Goal: Task Accomplishment & Management: Manage account settings

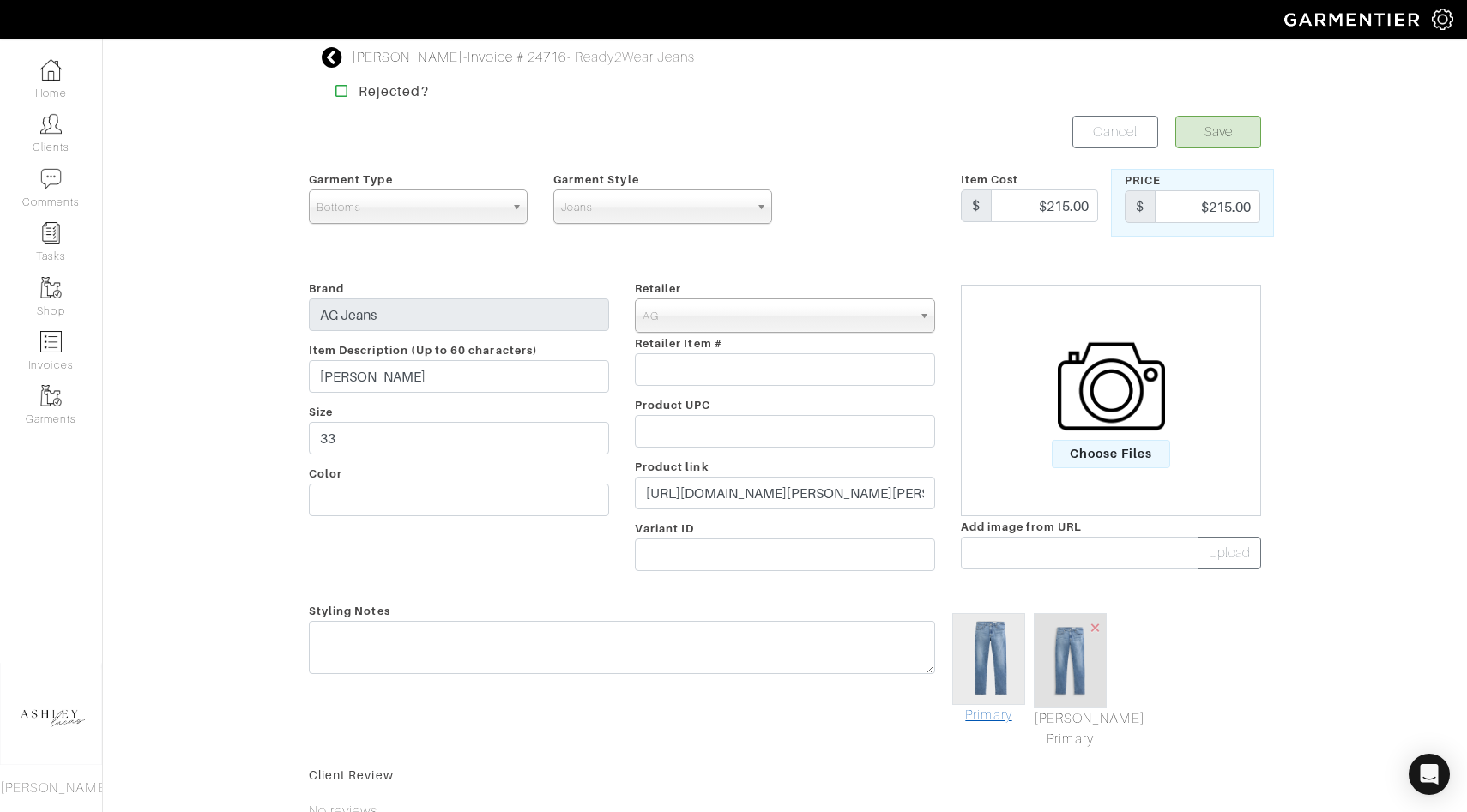
click at [993, 715] on link "Primary" at bounding box center [988, 715] width 72 height 21
click at [1232, 139] on button "Save" at bounding box center [1218, 132] width 86 height 33
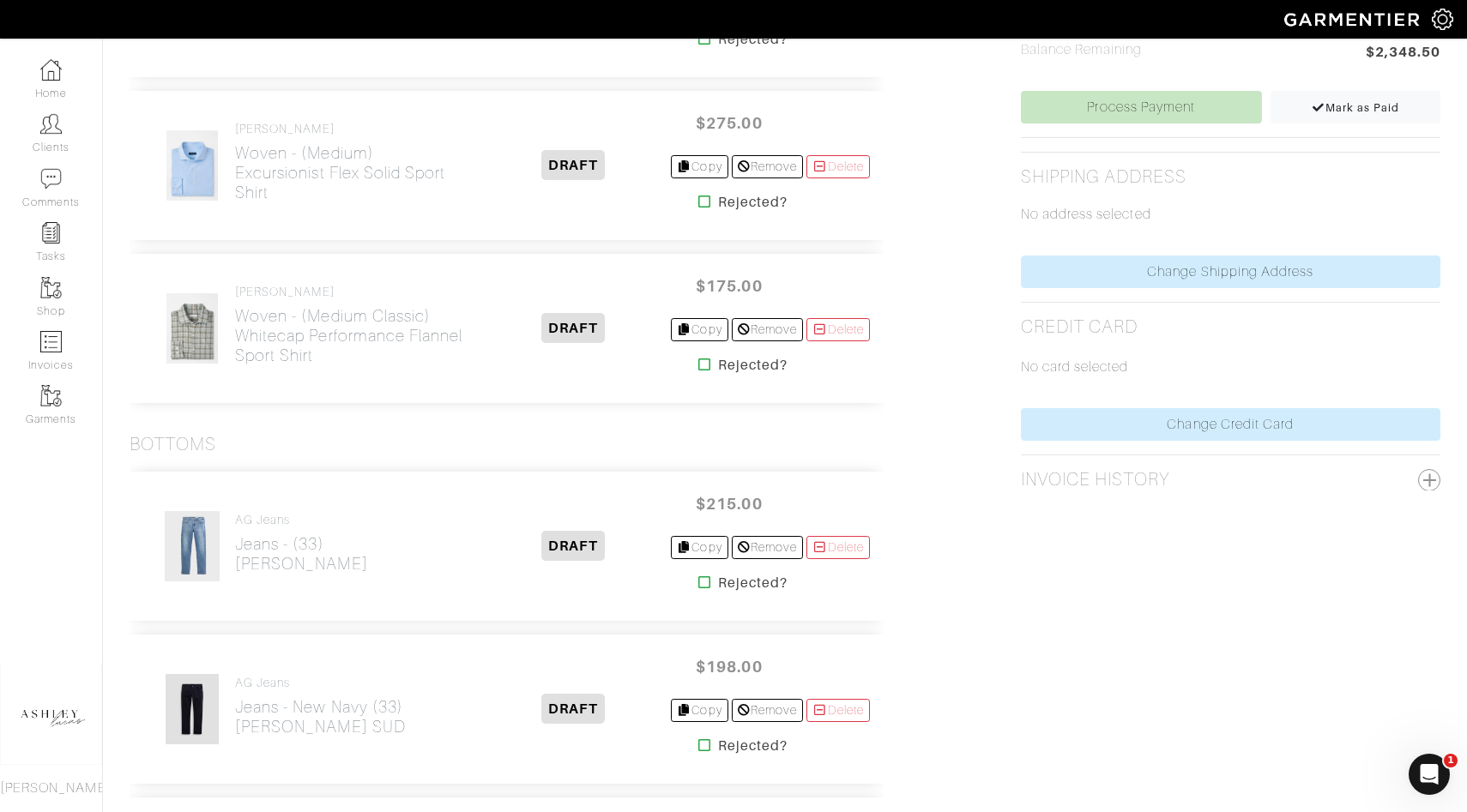
scroll to position [828, 0]
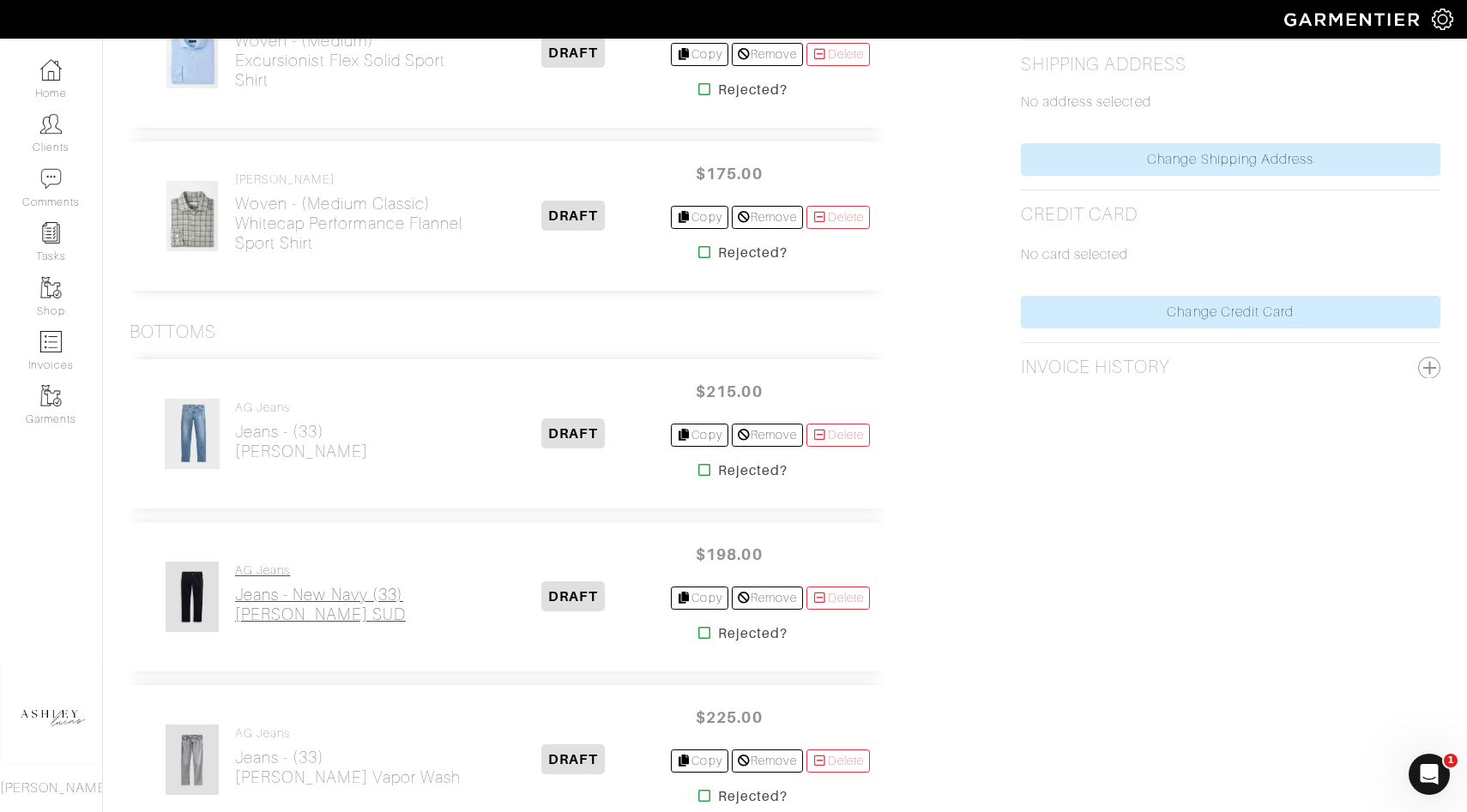
click at [277, 579] on link "AG Jeans Jeans - New Navy (33) Tellis SUD" at bounding box center [320, 594] width 170 height 61
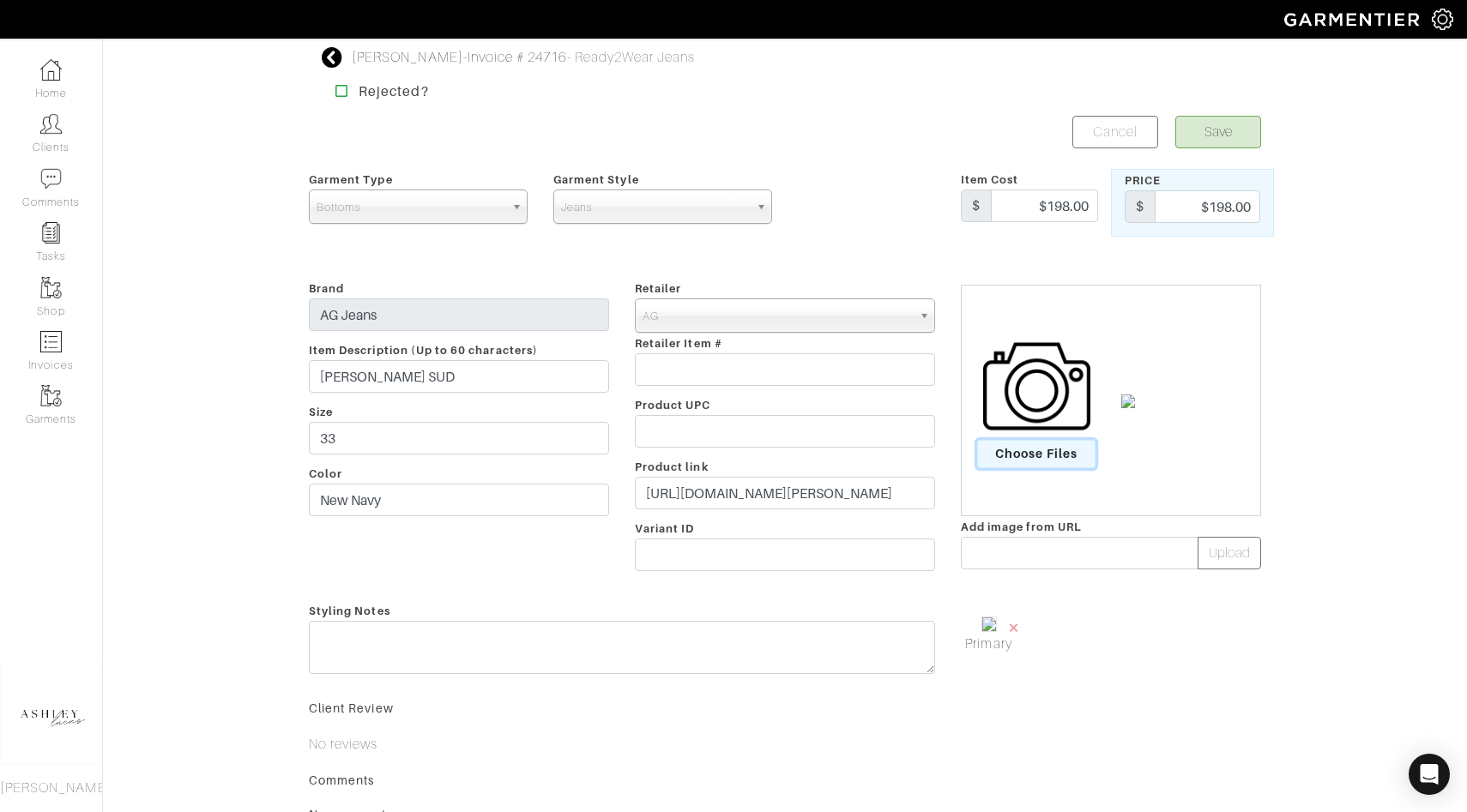
click at [1056, 444] on span "Choose Files" at bounding box center [1036, 454] width 120 height 28
click at [0, 0] on input "Choose Files" at bounding box center [0, 0] width 0 height 0
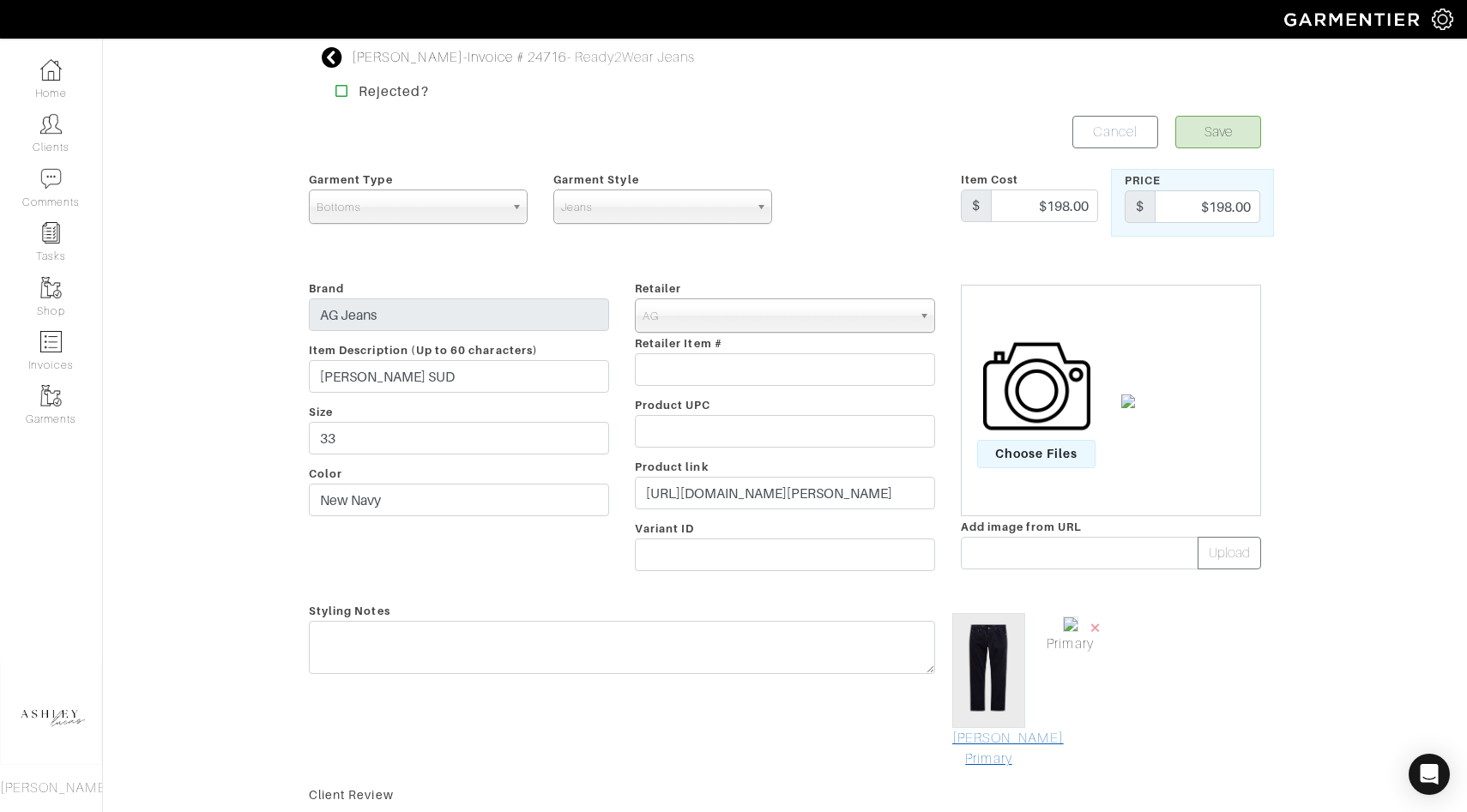
click at [982, 746] on link "Mark As Primary" at bounding box center [988, 749] width 72 height 41
click at [1220, 128] on button "Save" at bounding box center [1218, 132] width 86 height 33
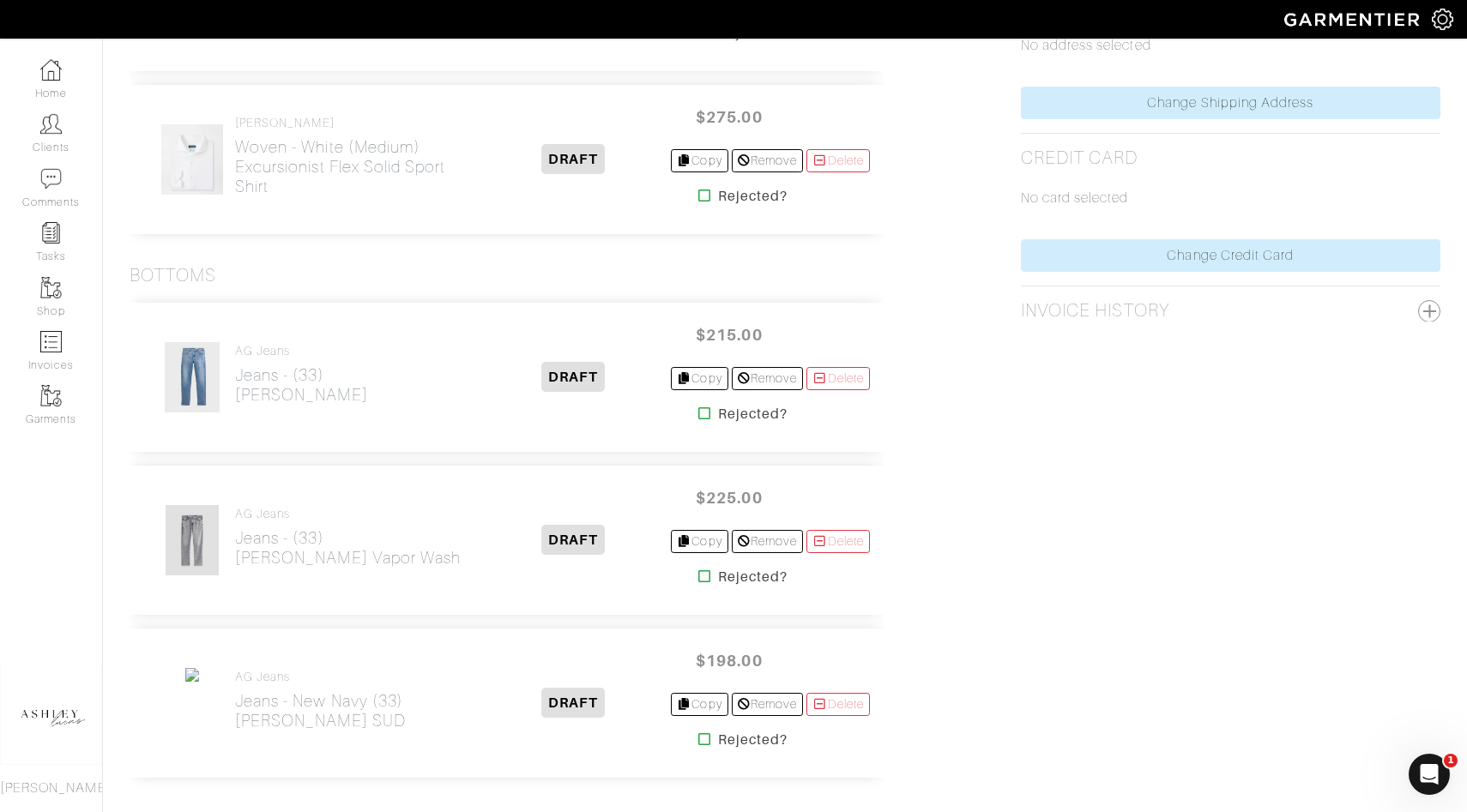
scroll to position [963, 0]
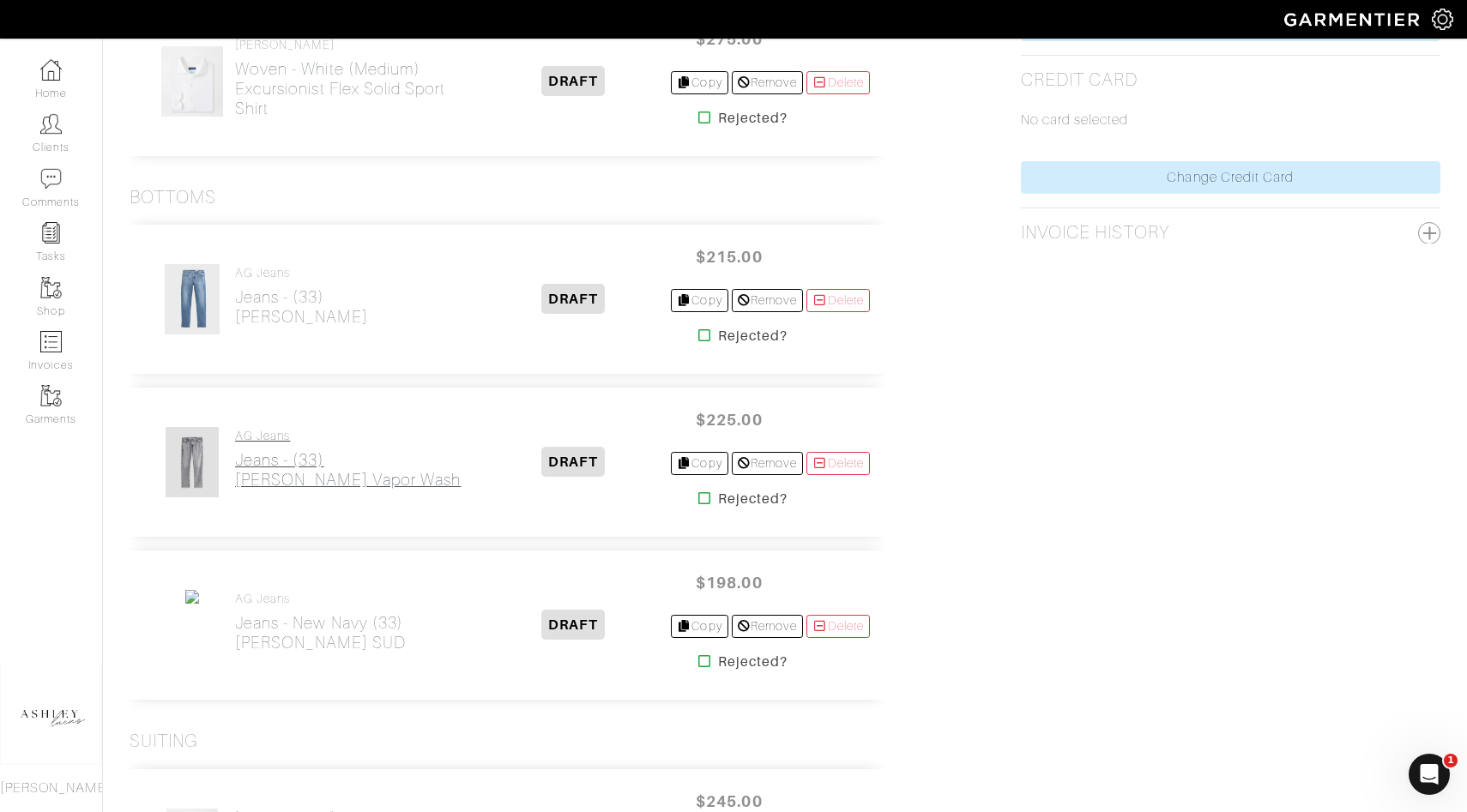
click at [296, 471] on h2 "Jeans - (33) Tellis Vapor Wash" at bounding box center [348, 470] width 226 height 40
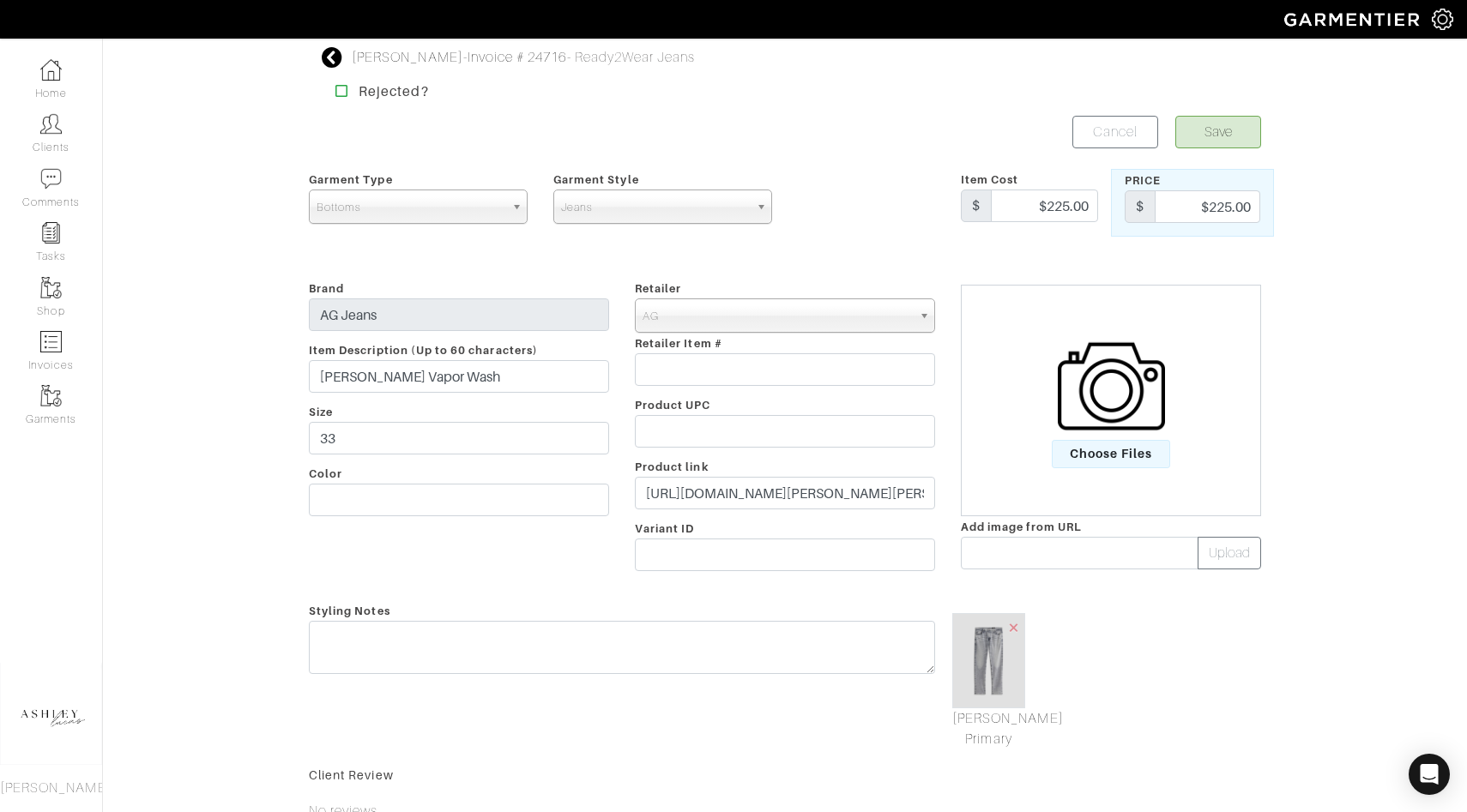
click at [1109, 387] on img at bounding box center [1111, 387] width 107 height 107
click at [0, 0] on input "Choose Files" at bounding box center [0, 0] width 0 height 0
click at [981, 709] on link "[PERSON_NAME] Primary" at bounding box center [988, 723] width 72 height 41
click at [1208, 132] on button "Save" at bounding box center [1218, 132] width 86 height 33
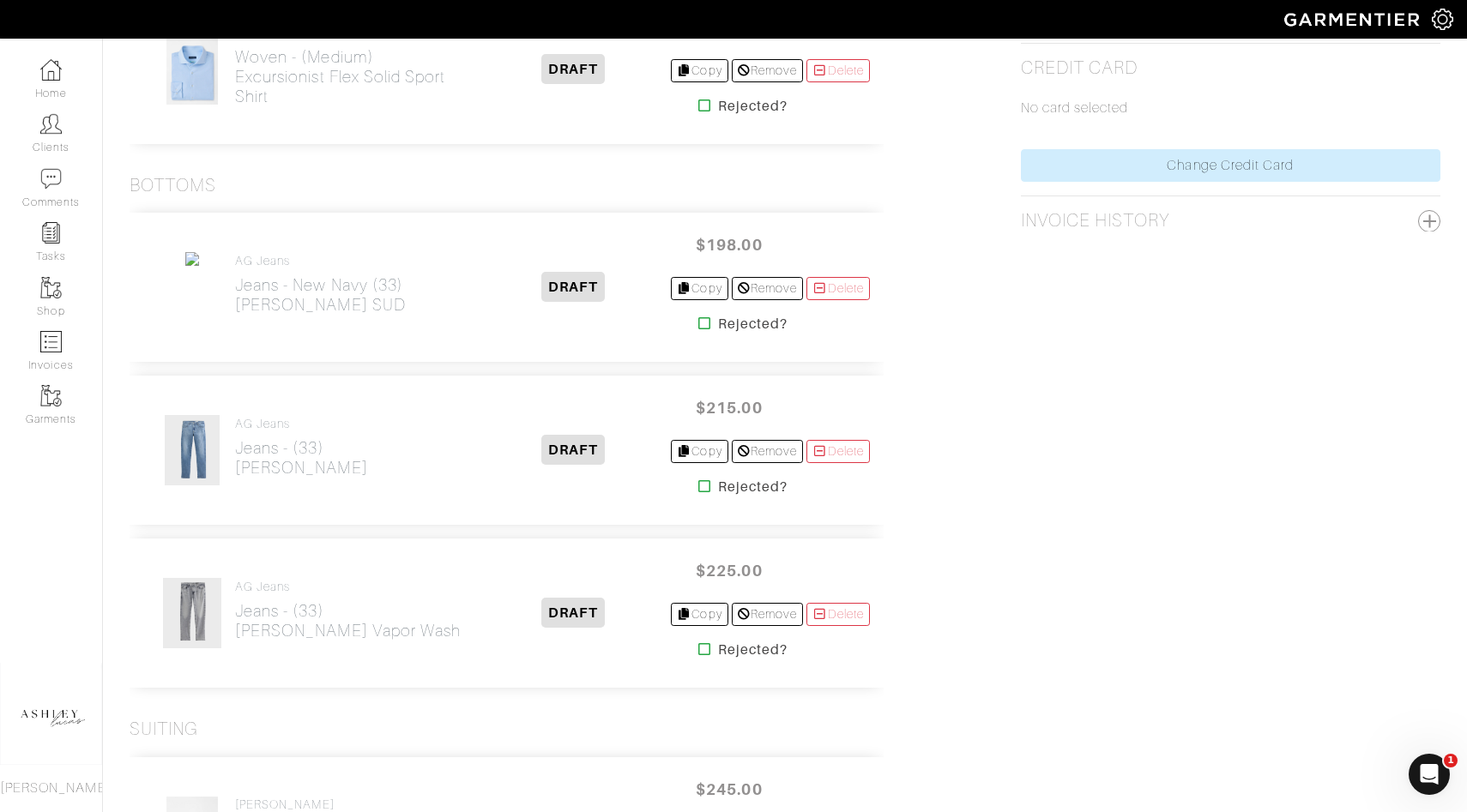
scroll to position [944, 0]
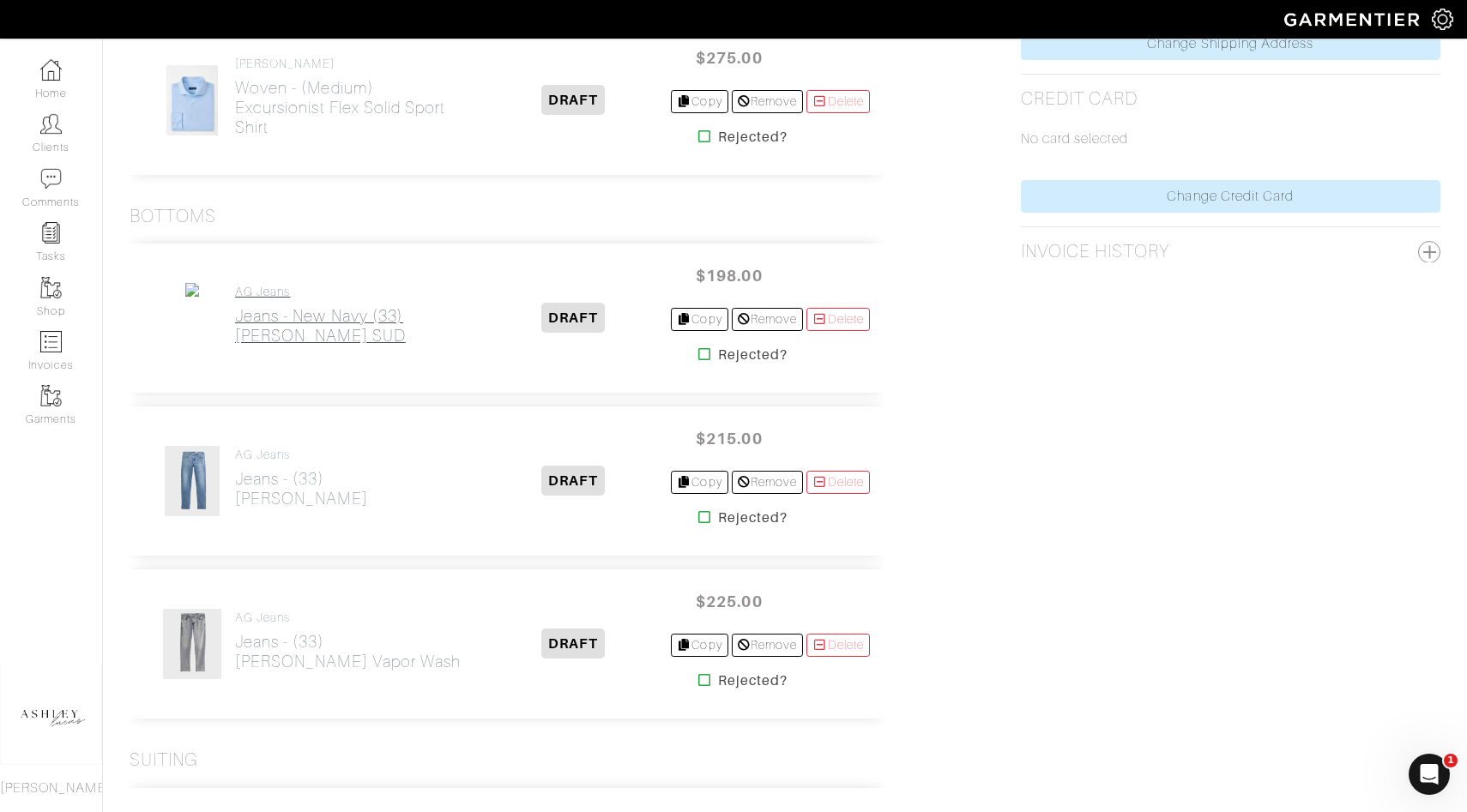
click at [312, 320] on h2 "Jeans - New Navy (33) Tellis SUD" at bounding box center [320, 326] width 170 height 40
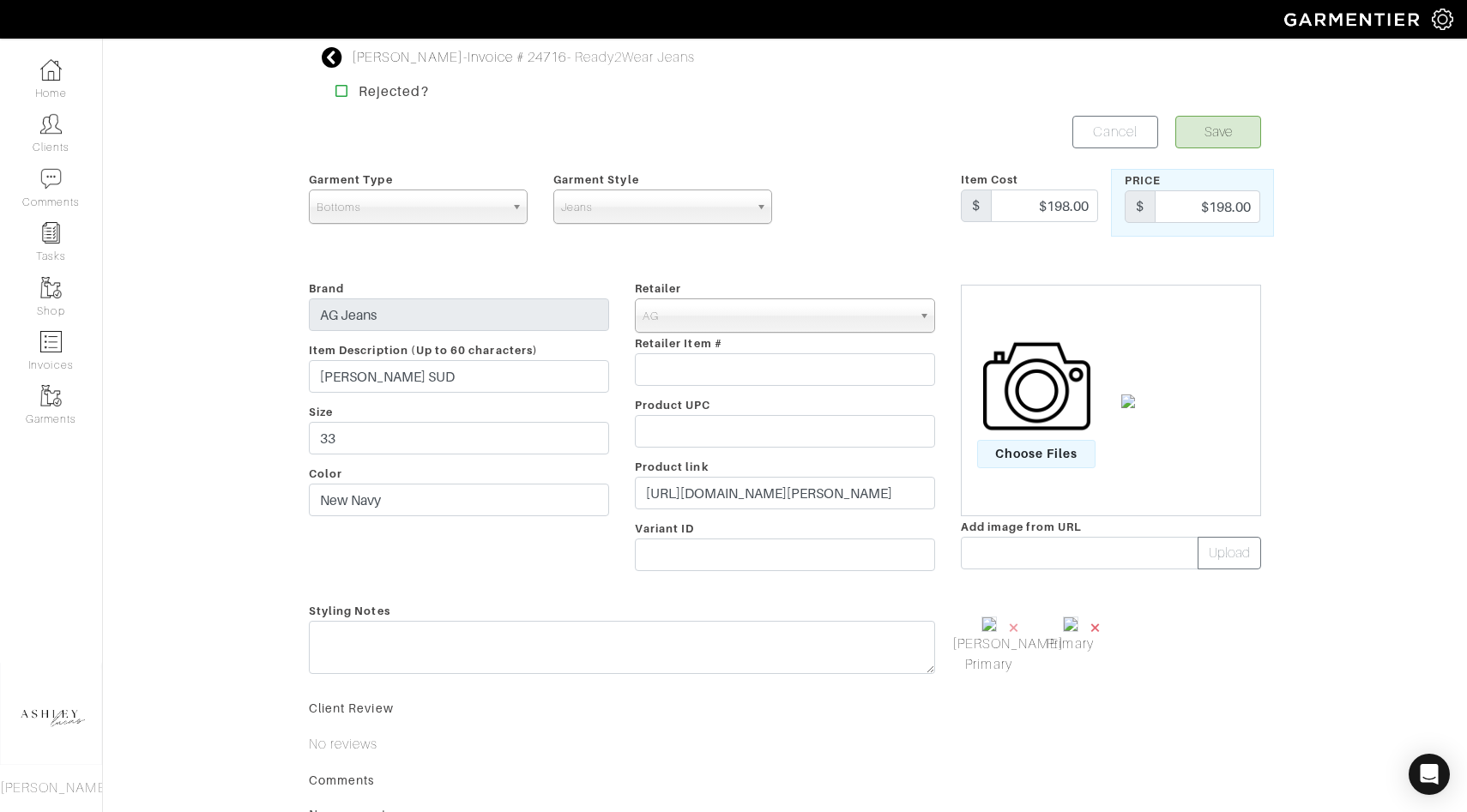
click at [1095, 622] on span "×" at bounding box center [1095, 628] width 14 height 24
click at [1015, 626] on span "×" at bounding box center [1013, 628] width 14 height 24
click at [1005, 413] on img at bounding box center [1037, 387] width 107 height 107
click at [0, 0] on input "Choose Files" at bounding box center [0, 0] width 0 height 0
click at [979, 713] on link "Primary" at bounding box center [988, 714] width 72 height 21
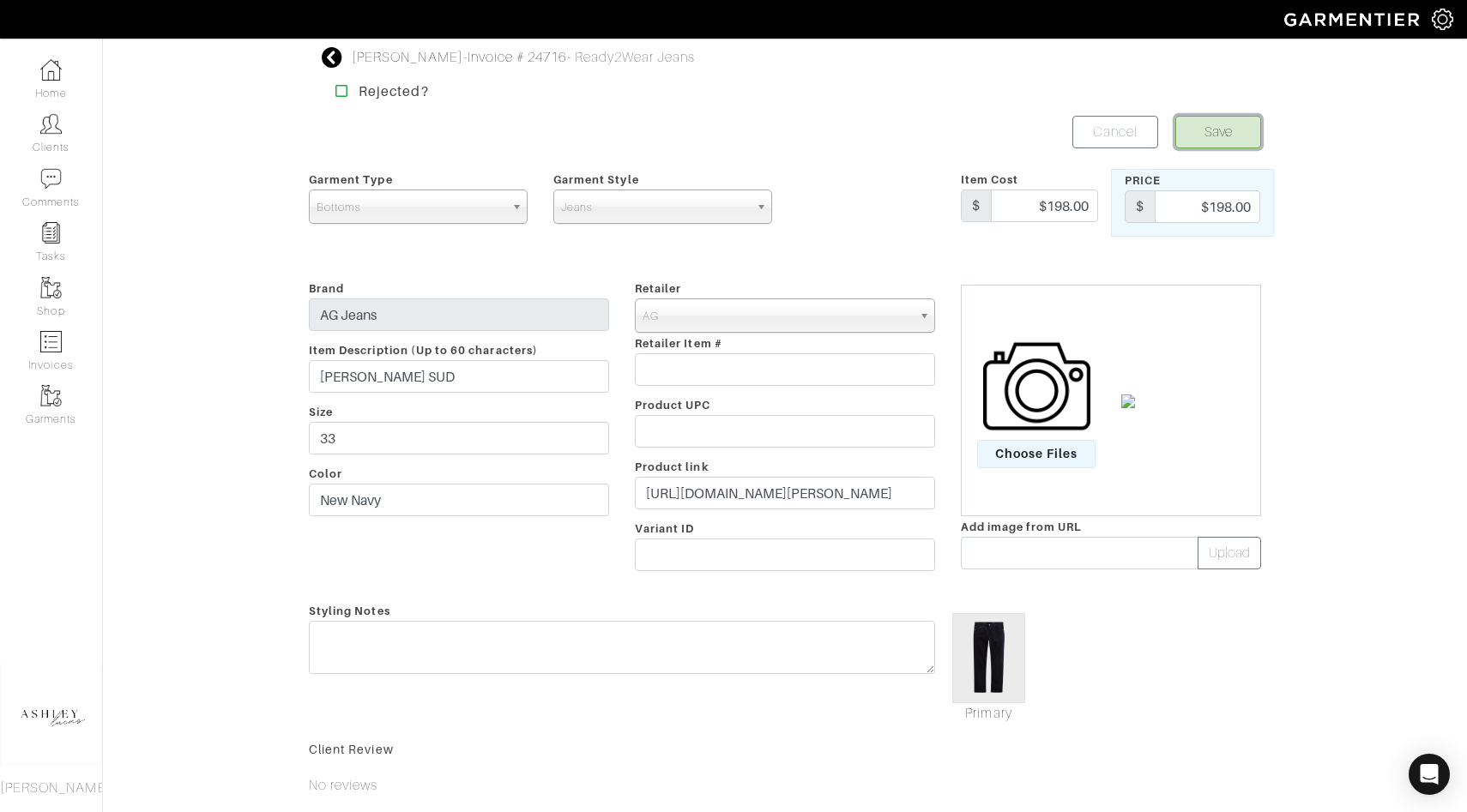
click at [1208, 130] on button "Save" at bounding box center [1218, 132] width 86 height 33
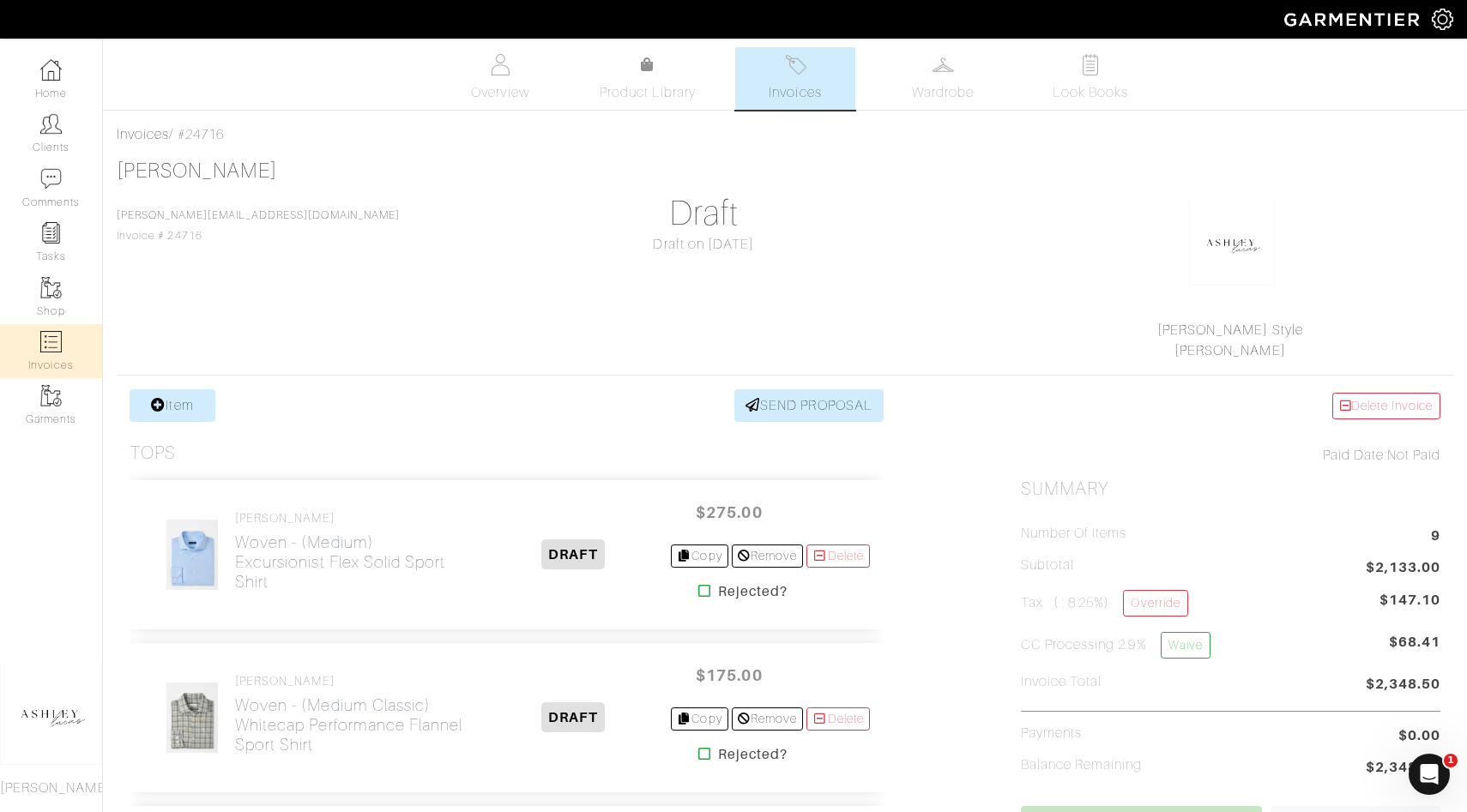
click at [23, 342] on link "Invoices" at bounding box center [51, 351] width 102 height 54
select select
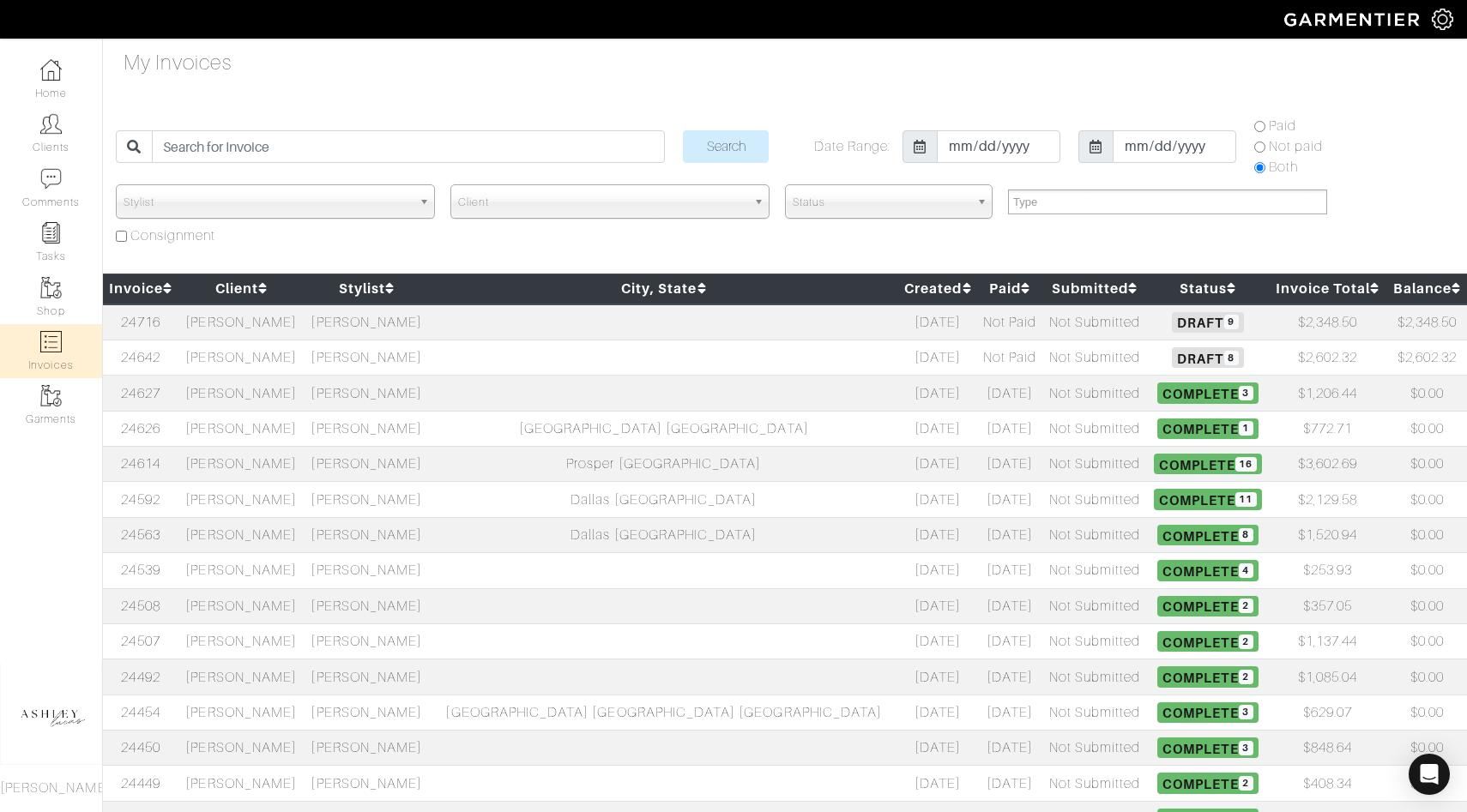
click at [1224, 355] on span "8" at bounding box center [1231, 358] width 14 height 14
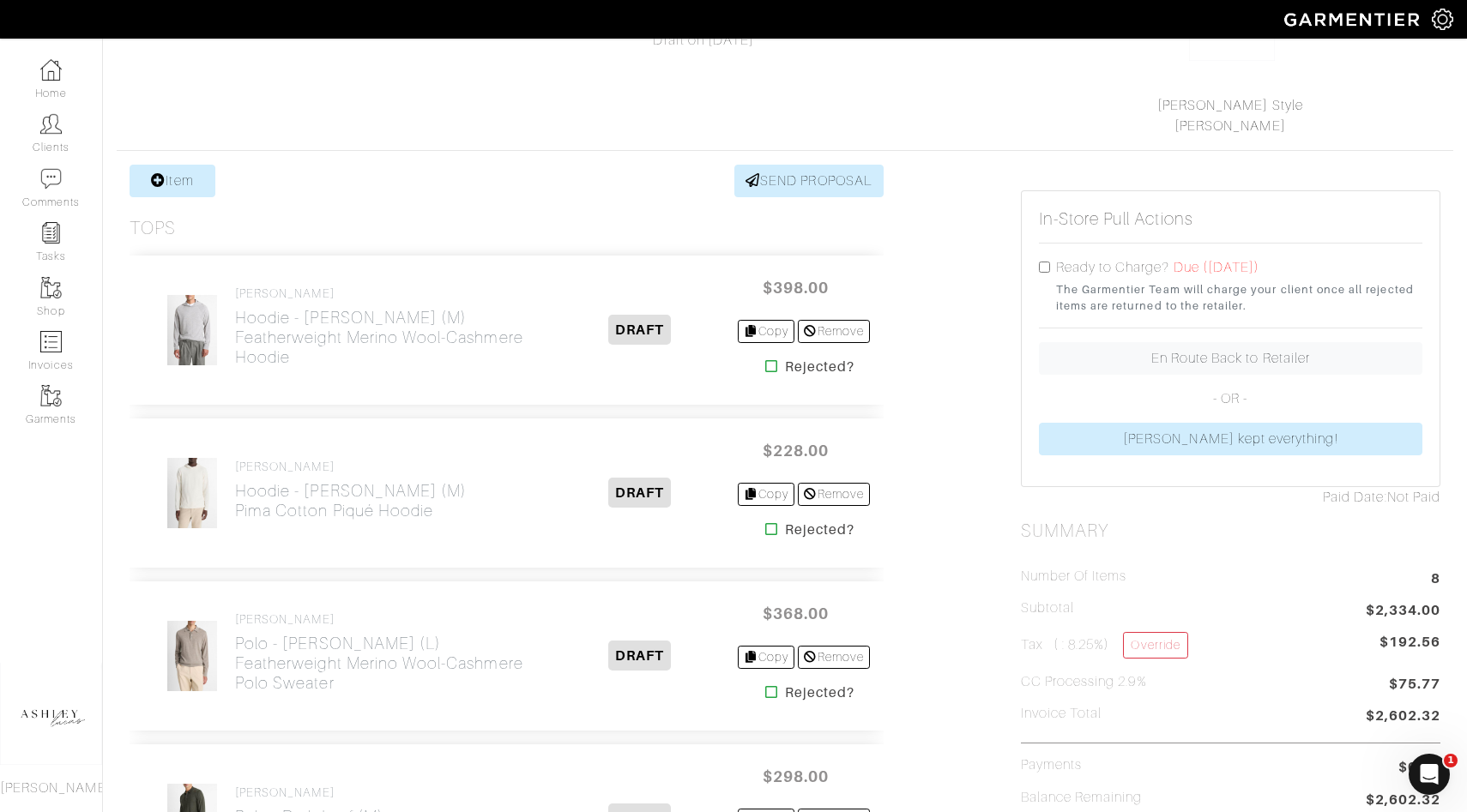
scroll to position [233, 0]
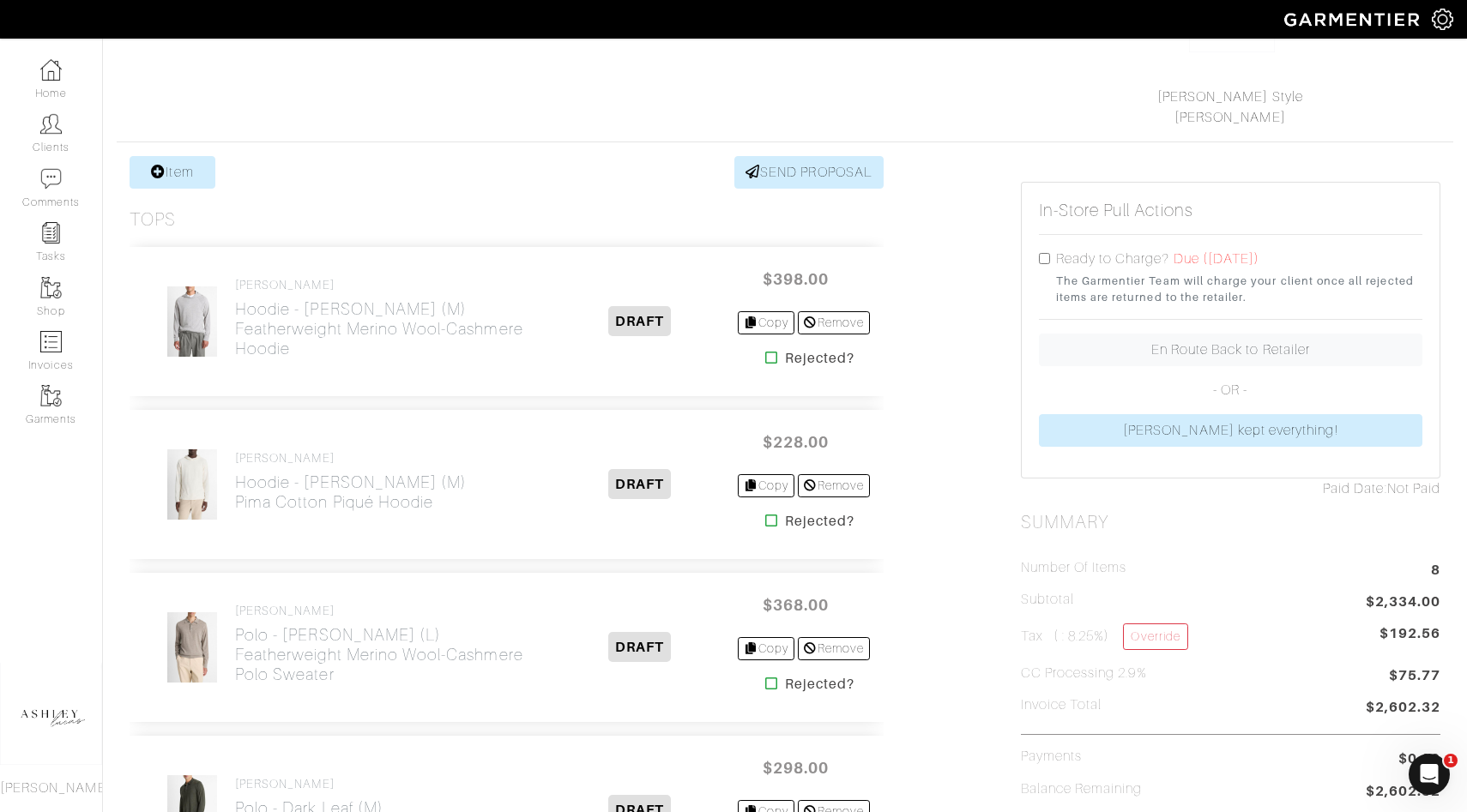
click at [767, 361] on icon at bounding box center [772, 358] width 13 height 14
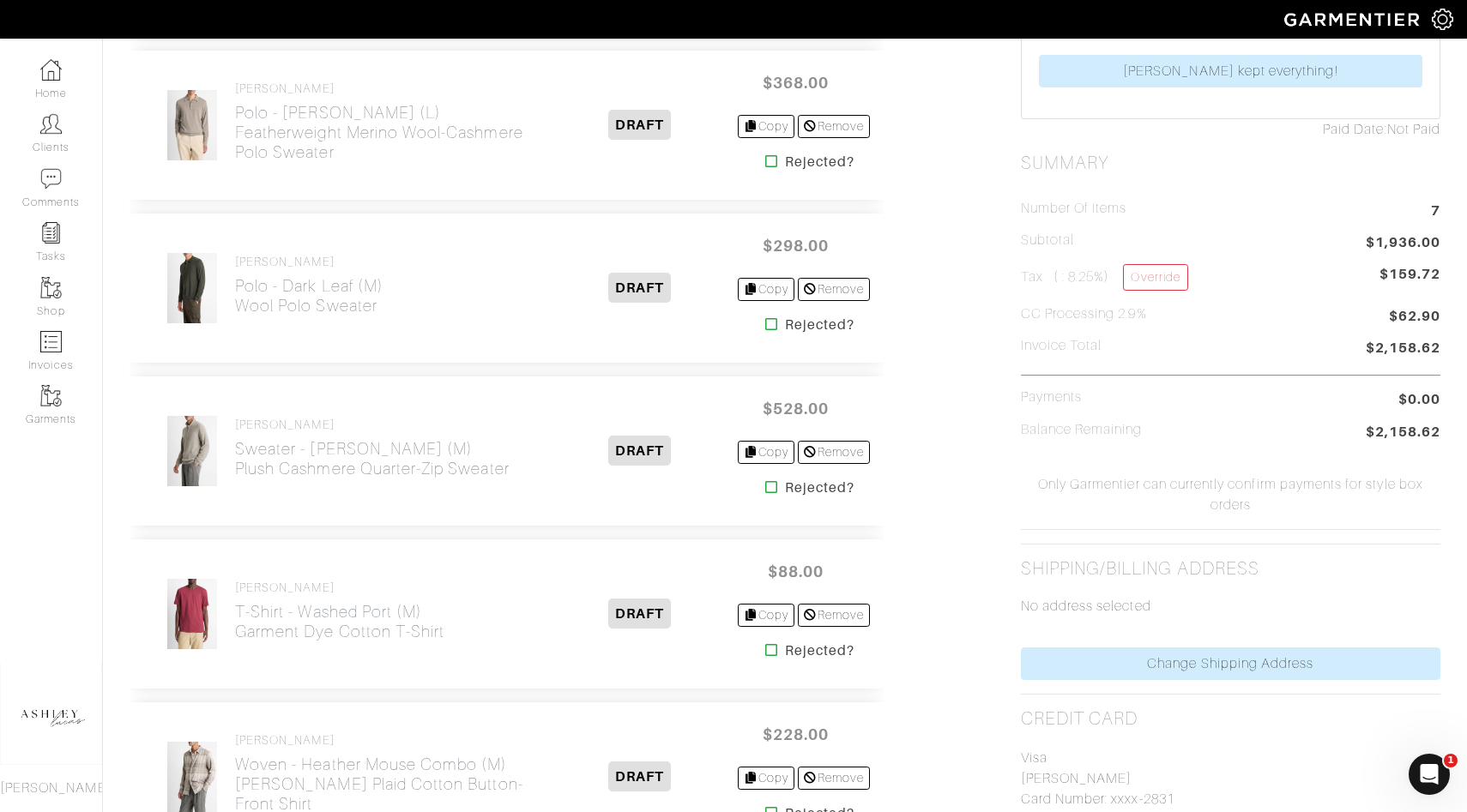
scroll to position [616, 0]
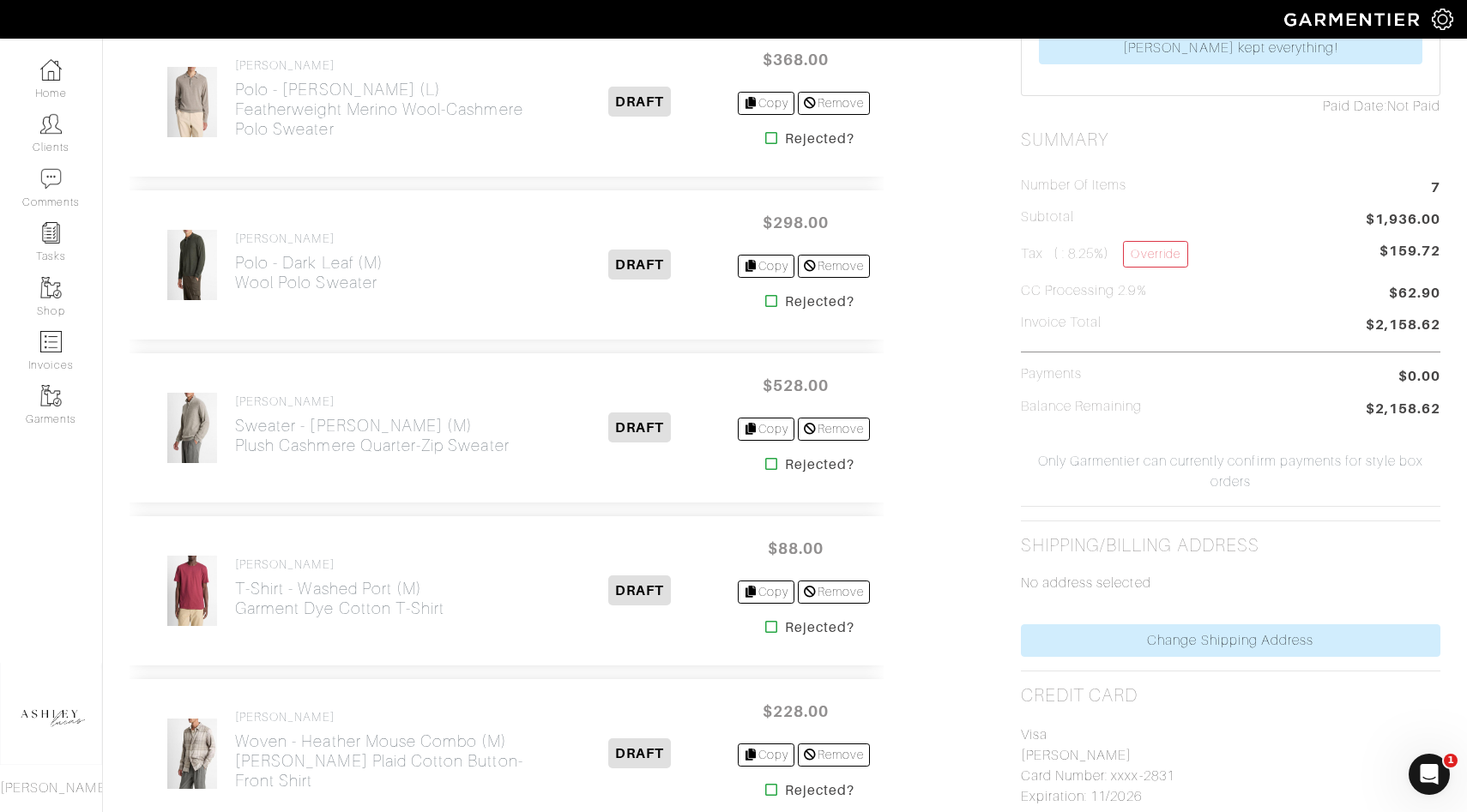
click at [765, 300] on icon at bounding box center [772, 301] width 13 height 14
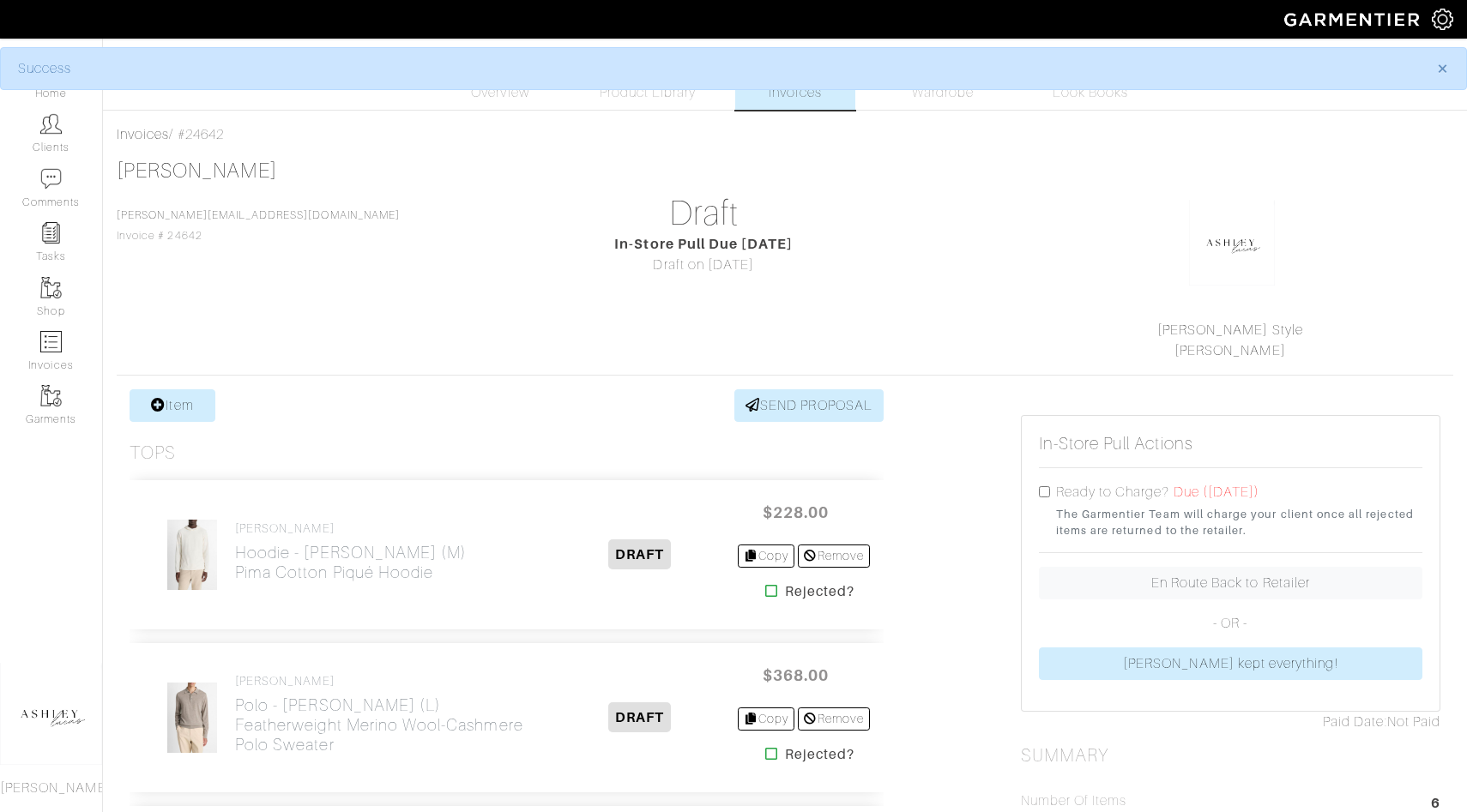
scroll to position [334, 0]
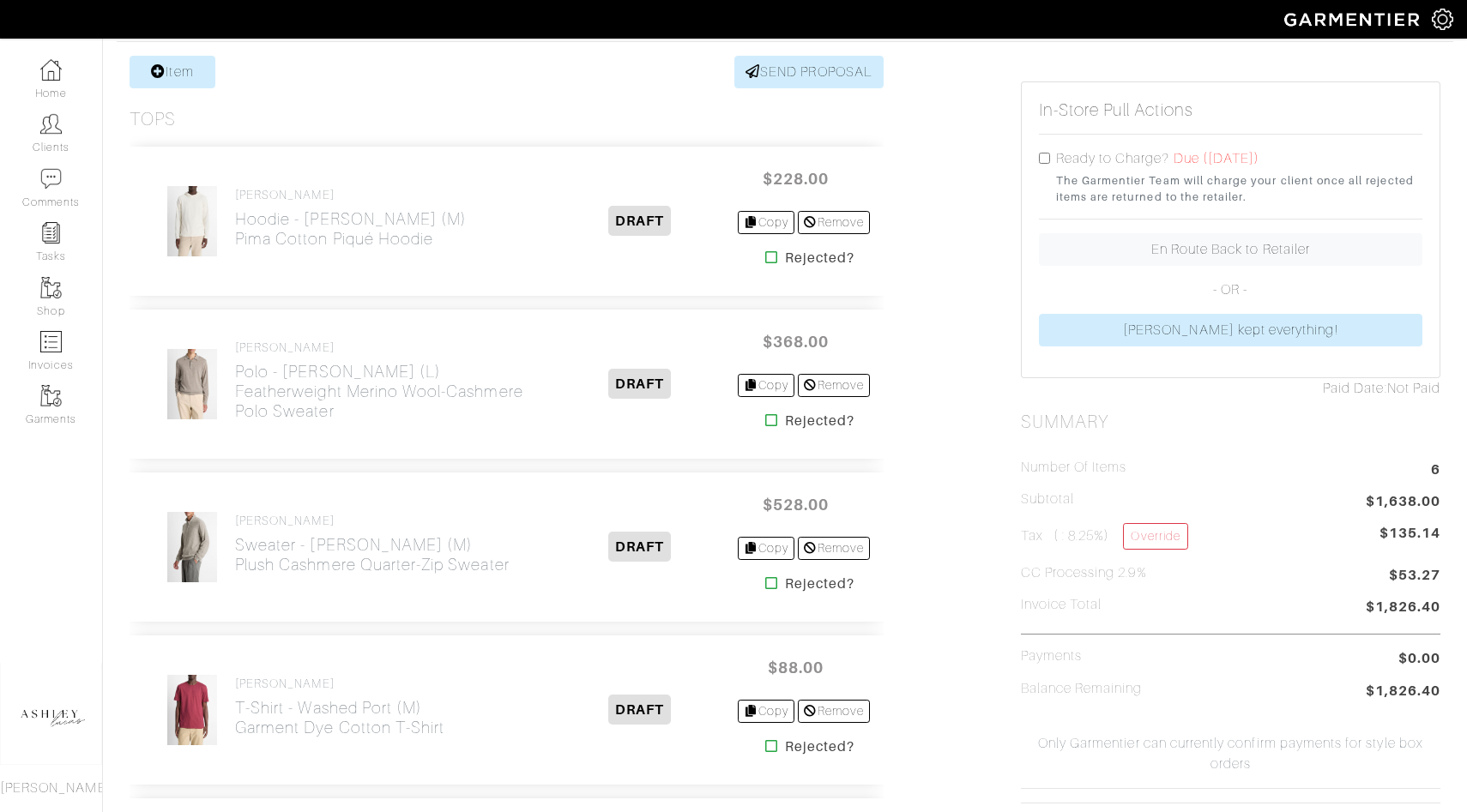
click at [765, 423] on icon at bounding box center [772, 420] width 13 height 14
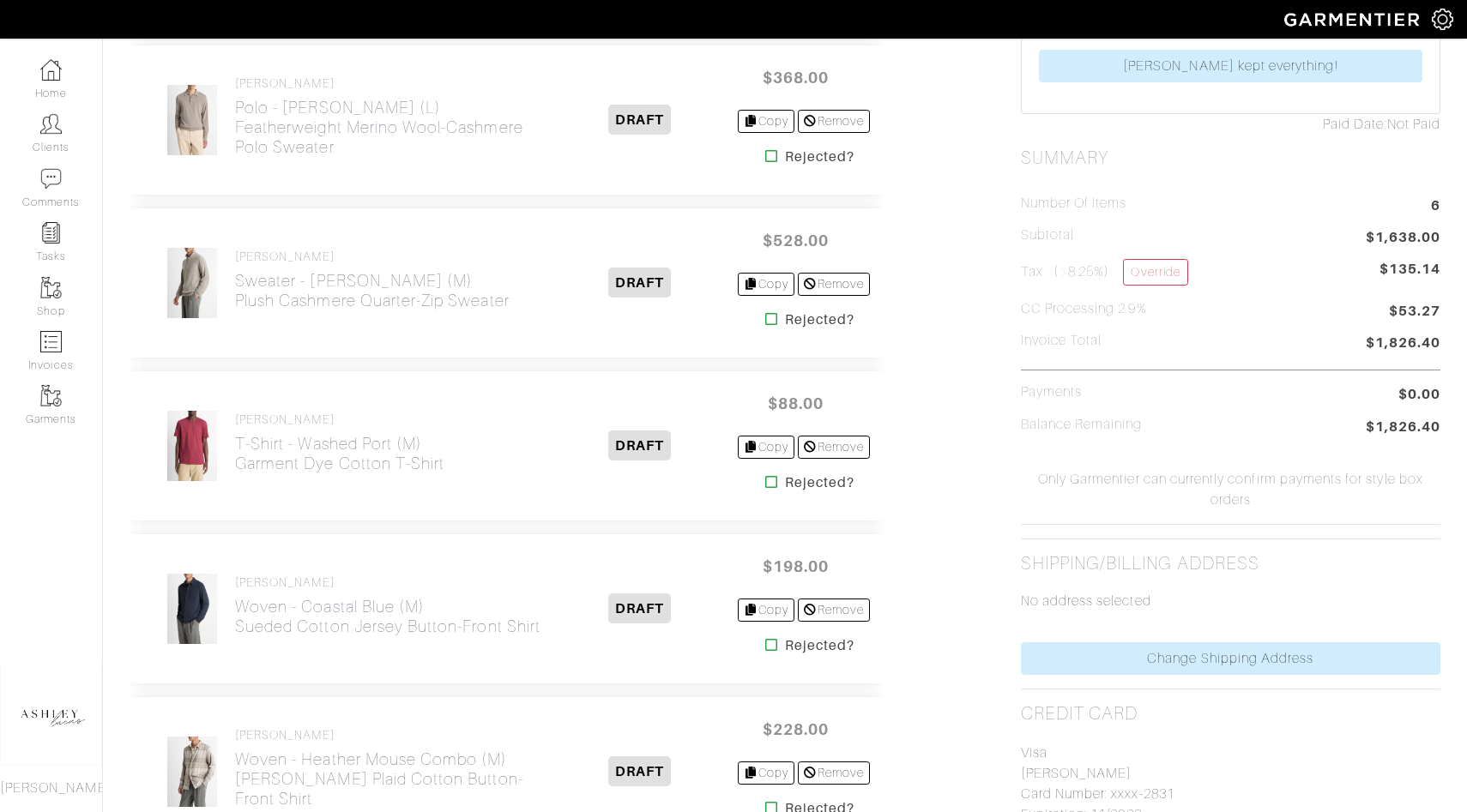
scroll to position [631, 0]
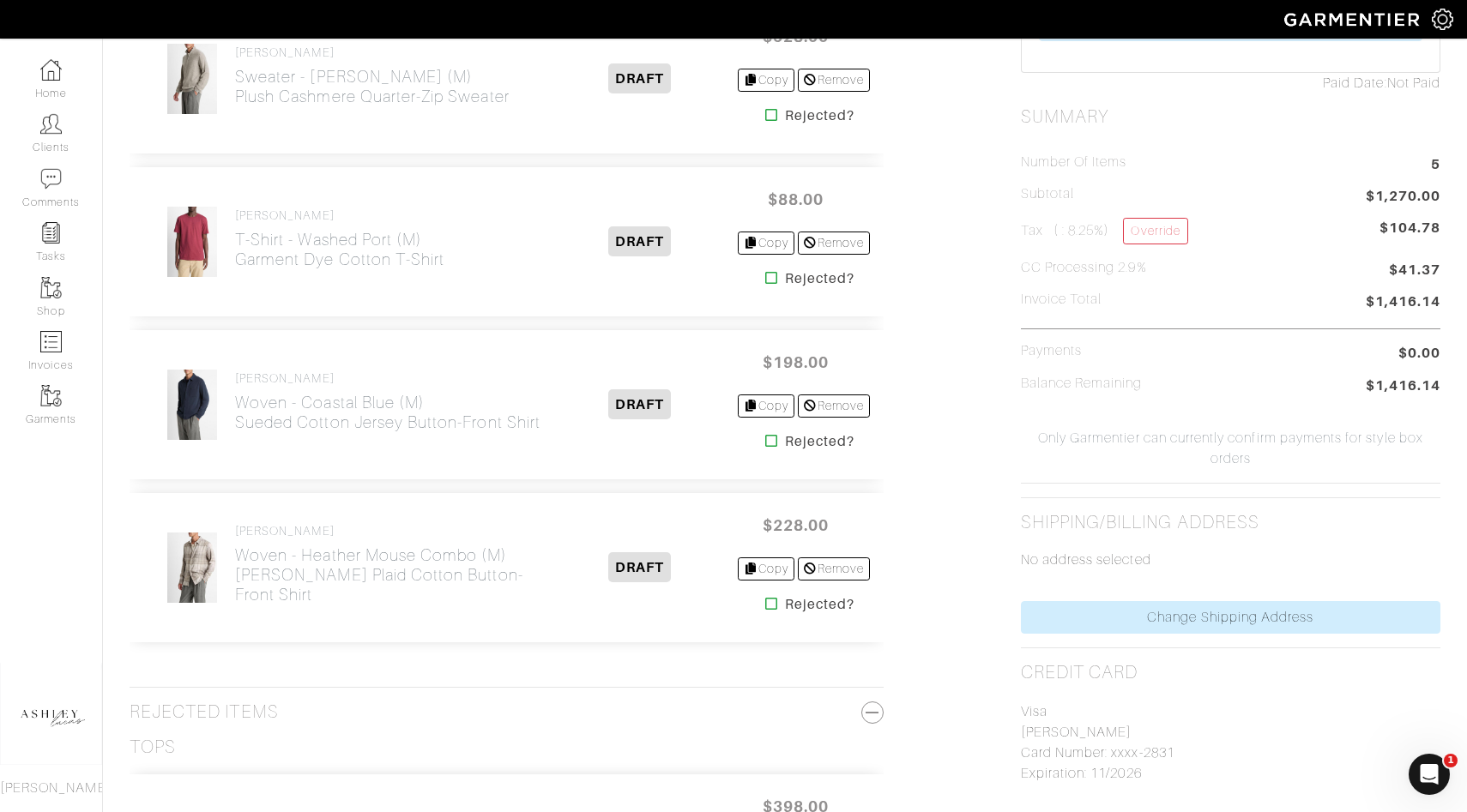
scroll to position [697, 0]
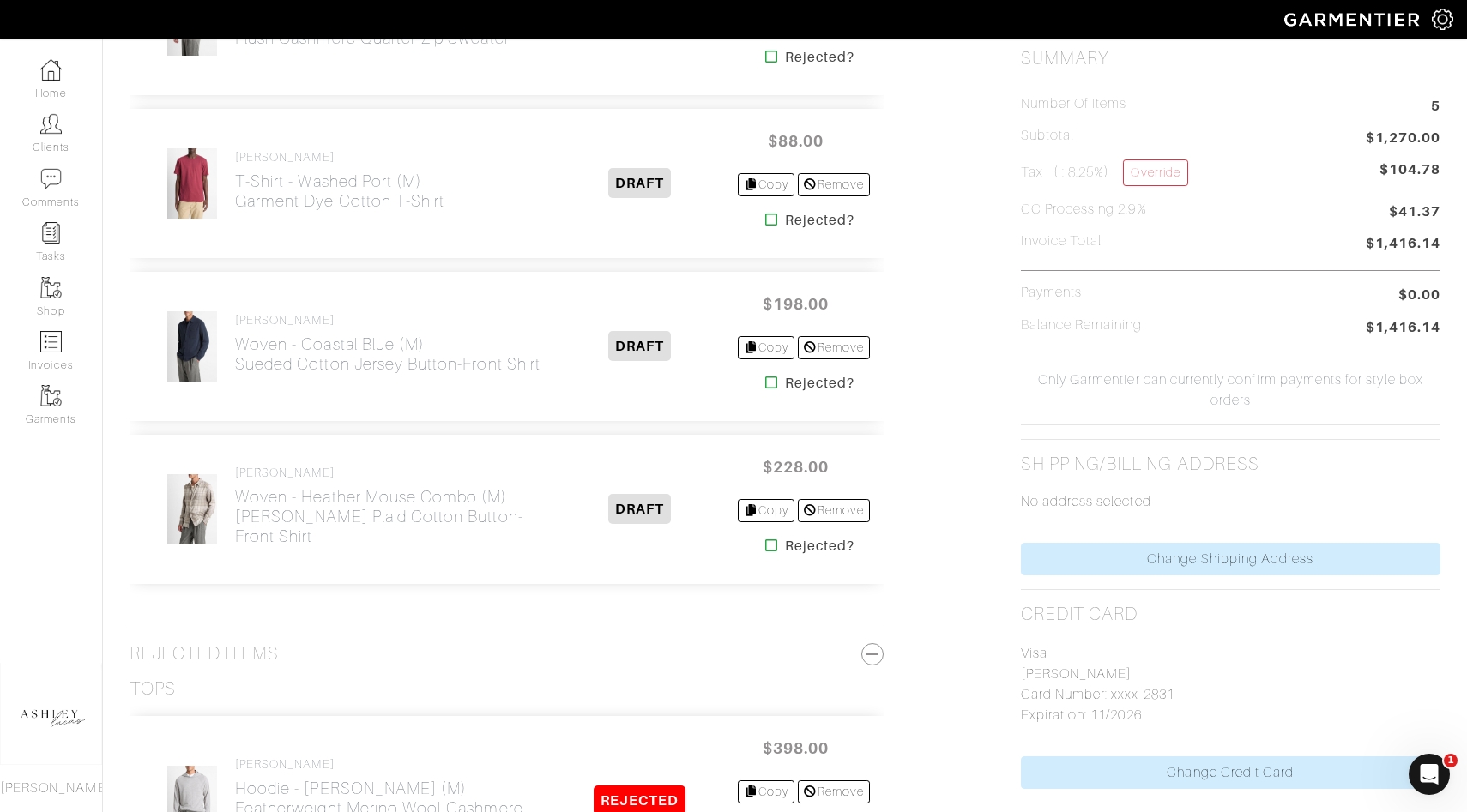
click at [765, 544] on icon at bounding box center [772, 546] width 13 height 14
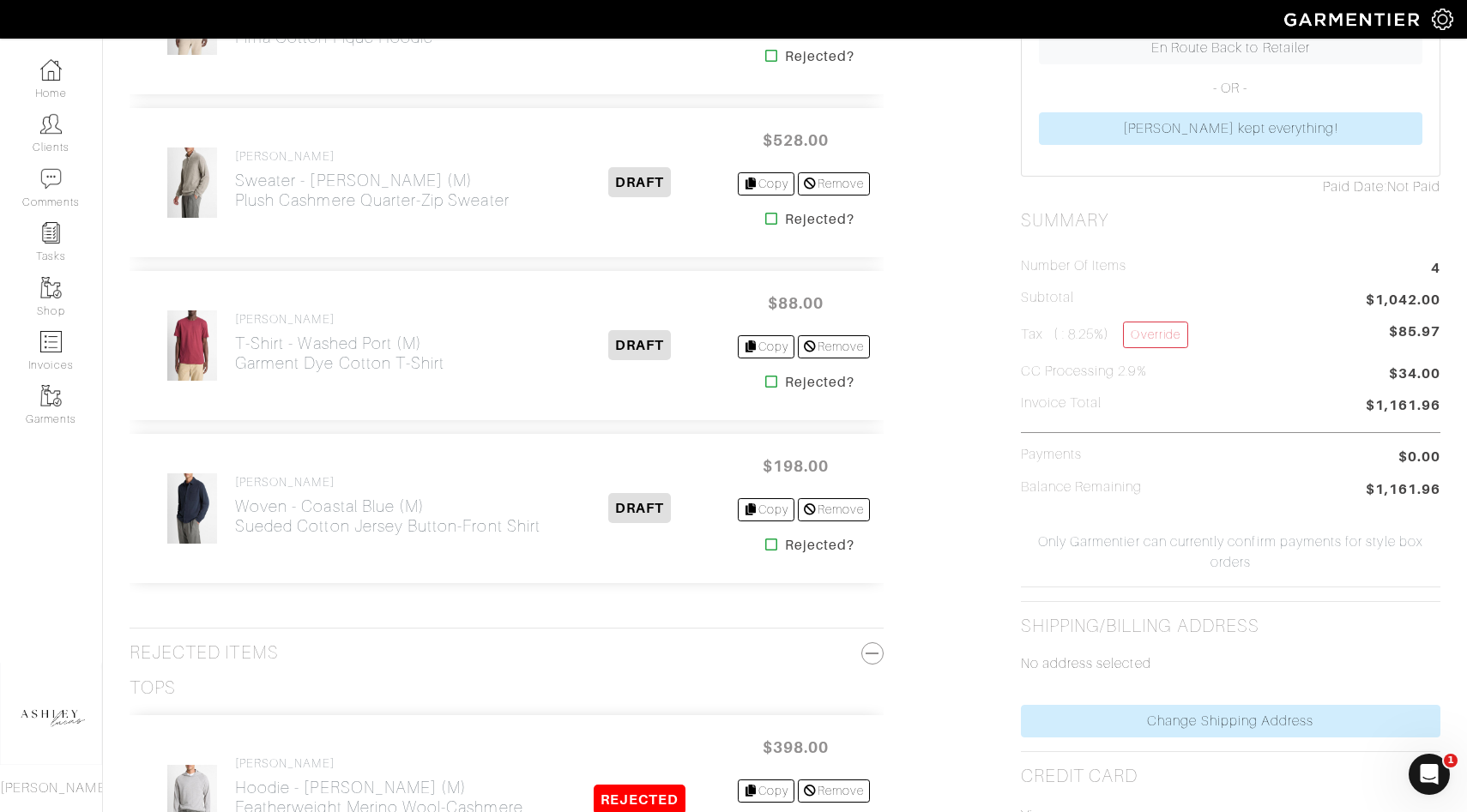
scroll to position [534, 0]
click at [766, 545] on icon at bounding box center [772, 546] width 13 height 14
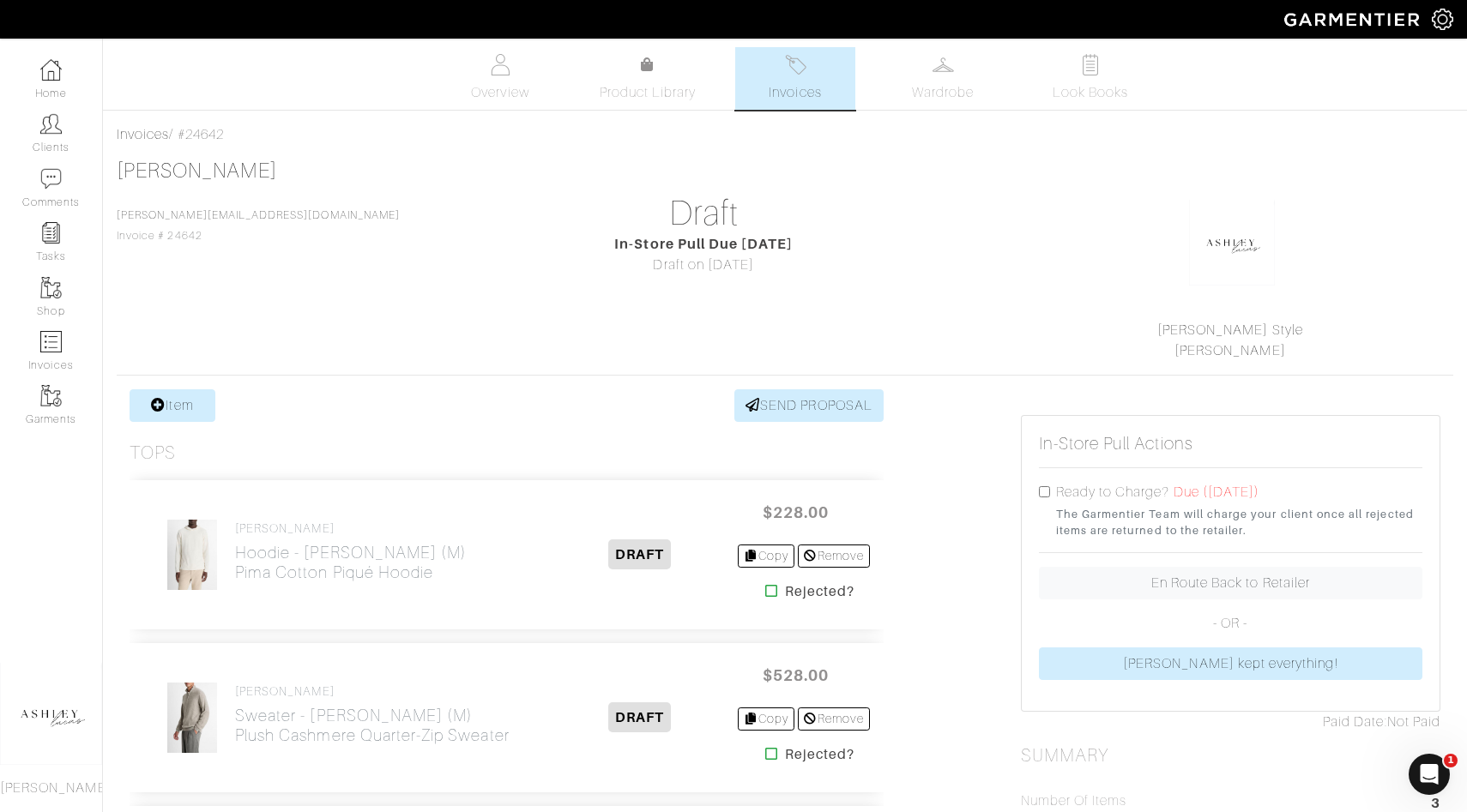
click at [820, 98] on span "Invoices" at bounding box center [795, 93] width 53 height 21
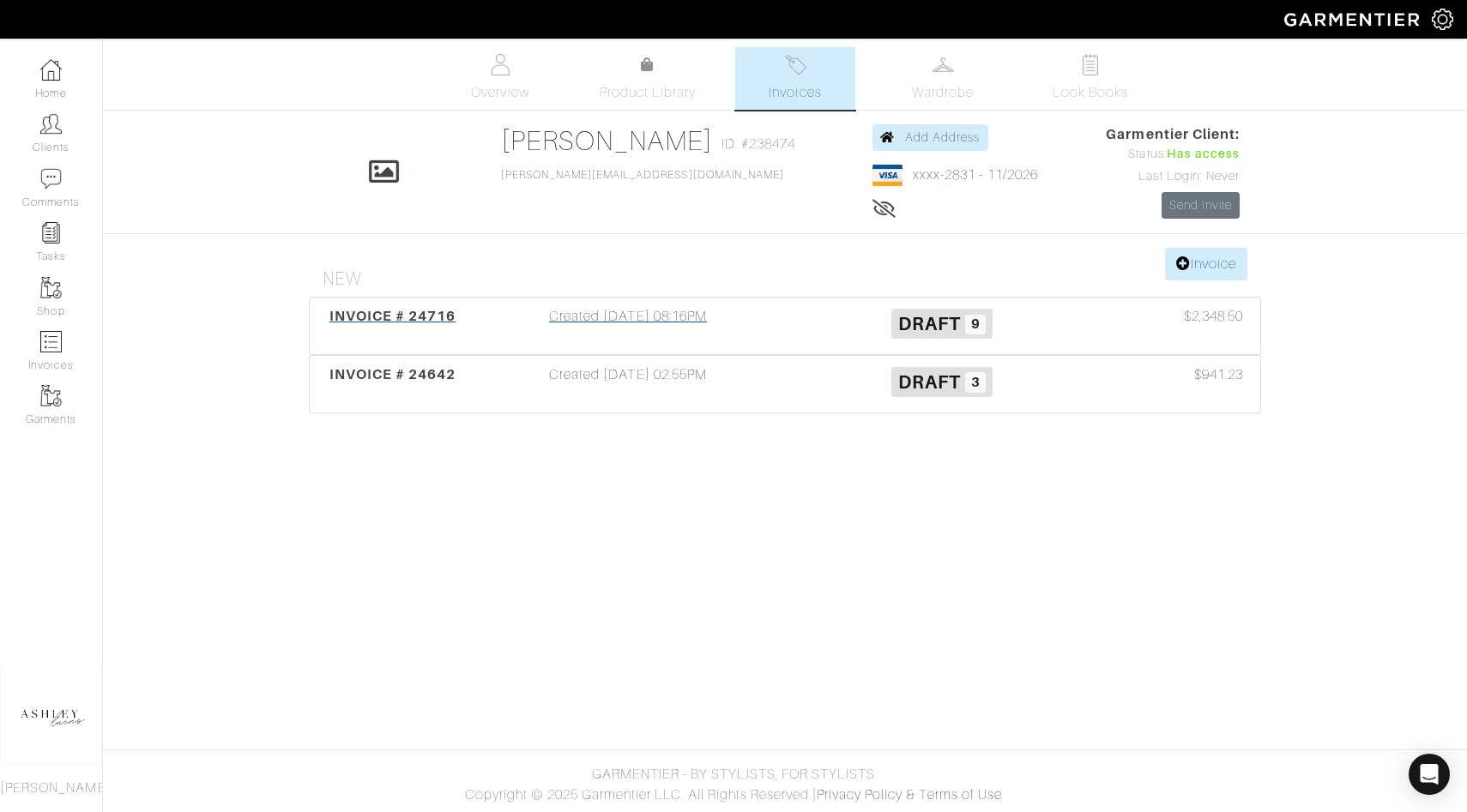
click at [930, 326] on span "Draft" at bounding box center [930, 324] width 63 height 22
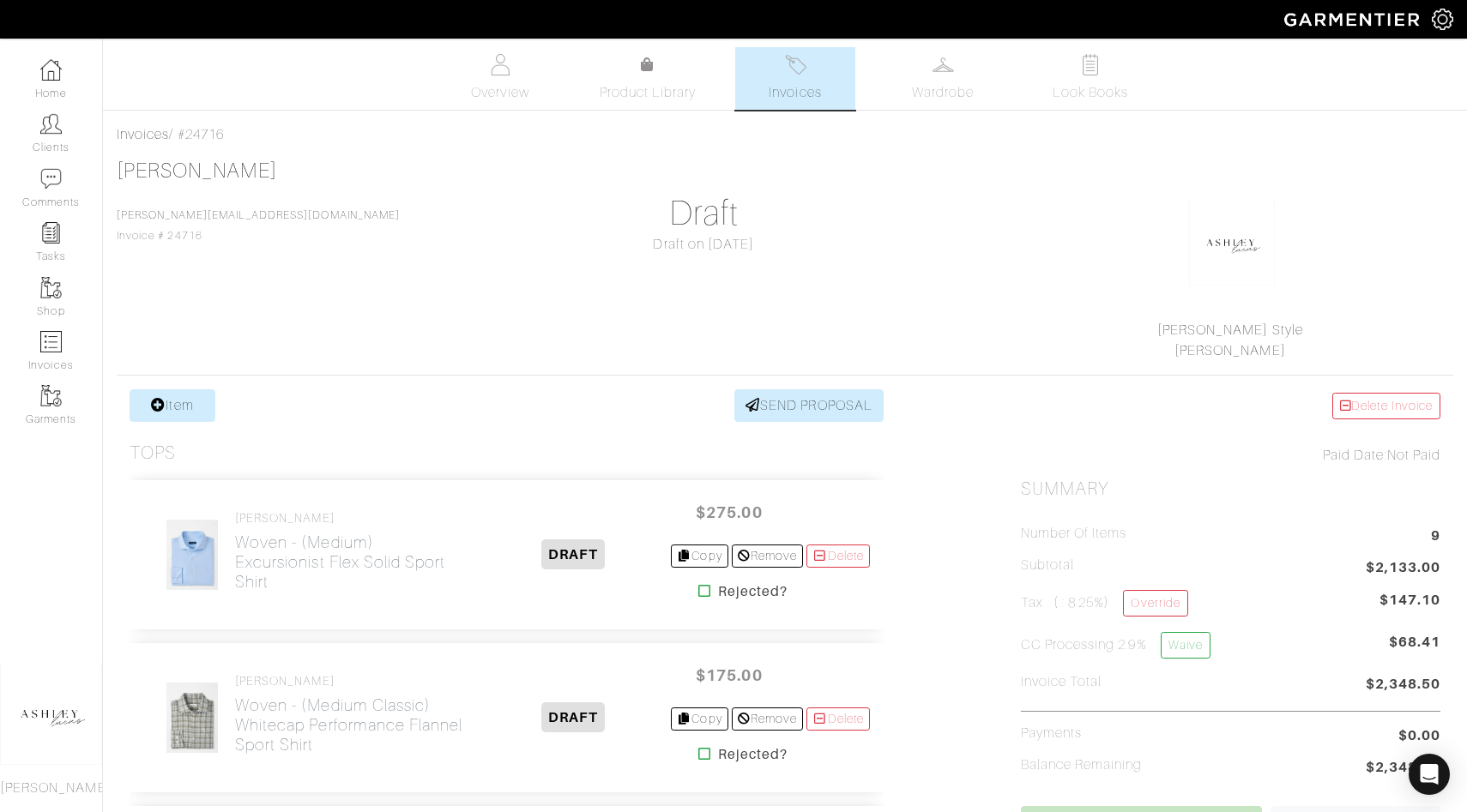
scroll to position [4, 0]
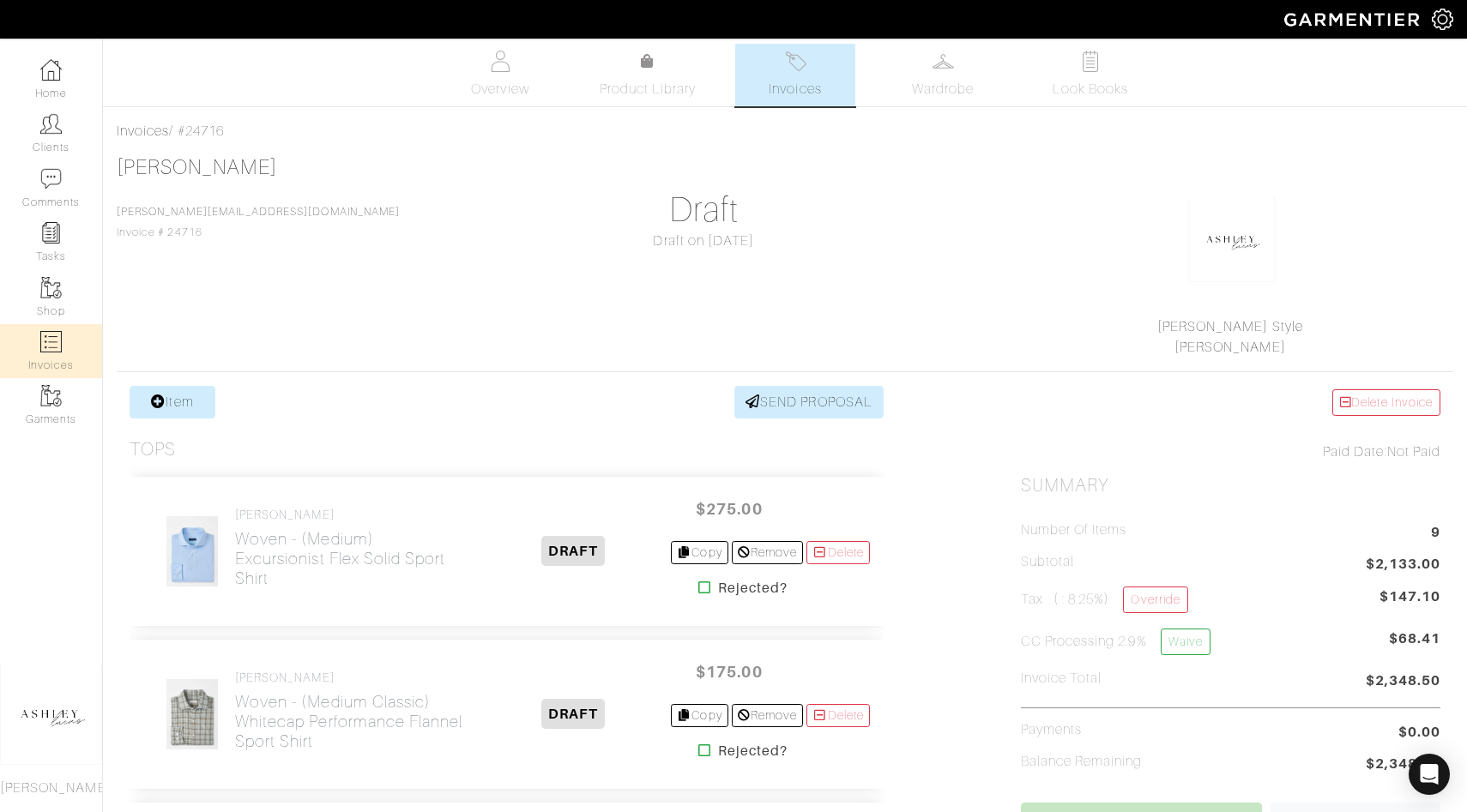
click at [63, 362] on link "Invoices" at bounding box center [51, 351] width 102 height 54
select select
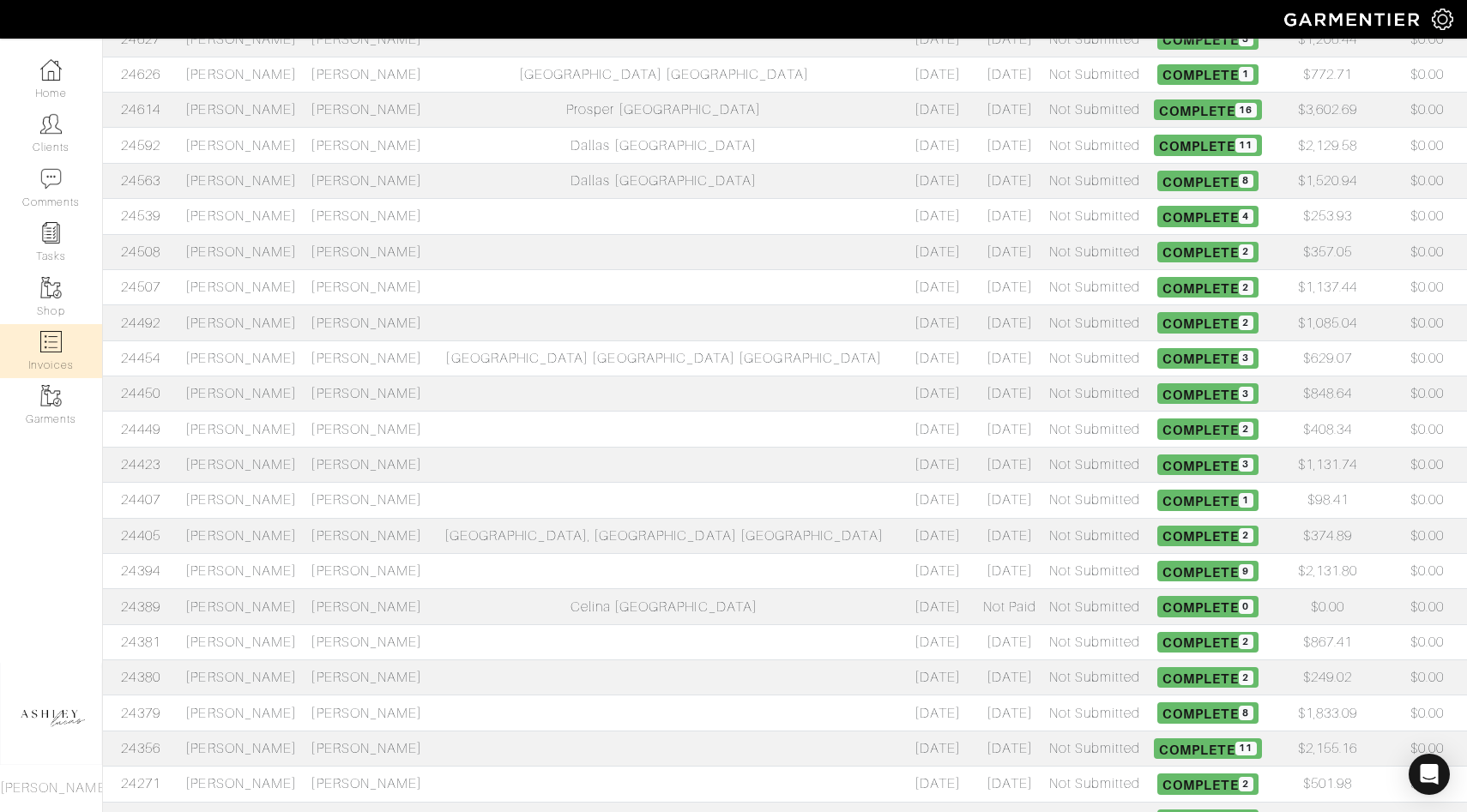
scroll to position [456, 0]
